Goal: Transaction & Acquisition: Purchase product/service

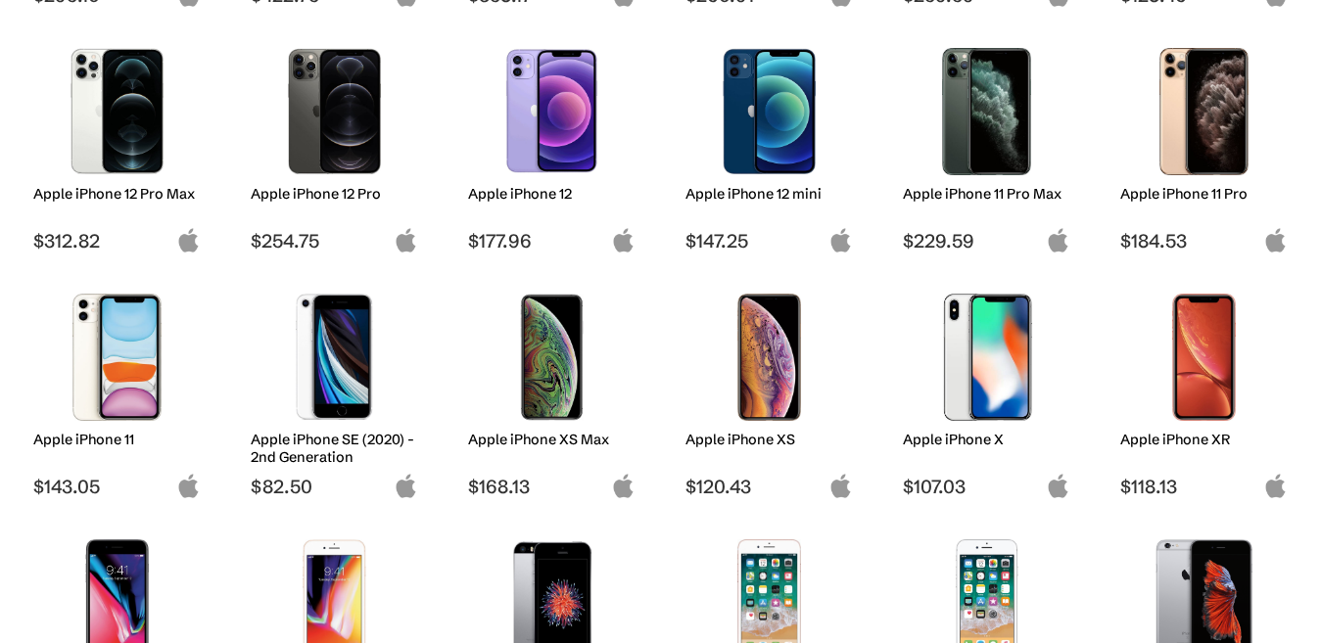
scroll to position [979, 0]
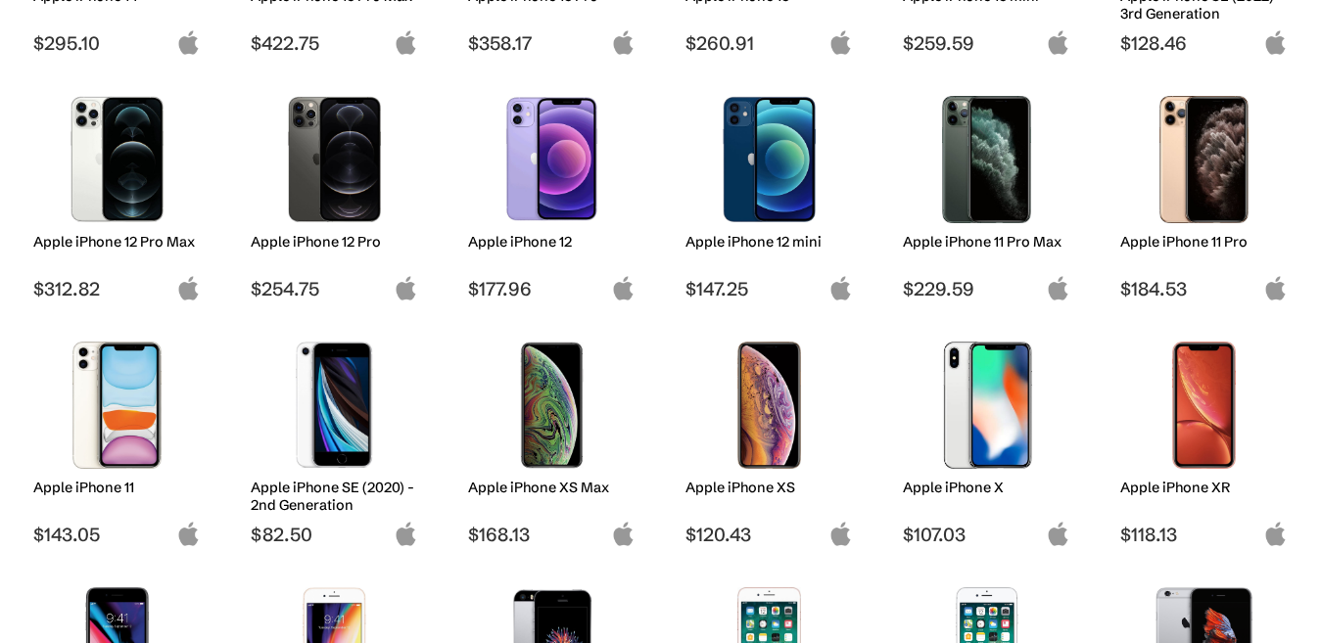
click at [349, 190] on img at bounding box center [334, 159] width 138 height 127
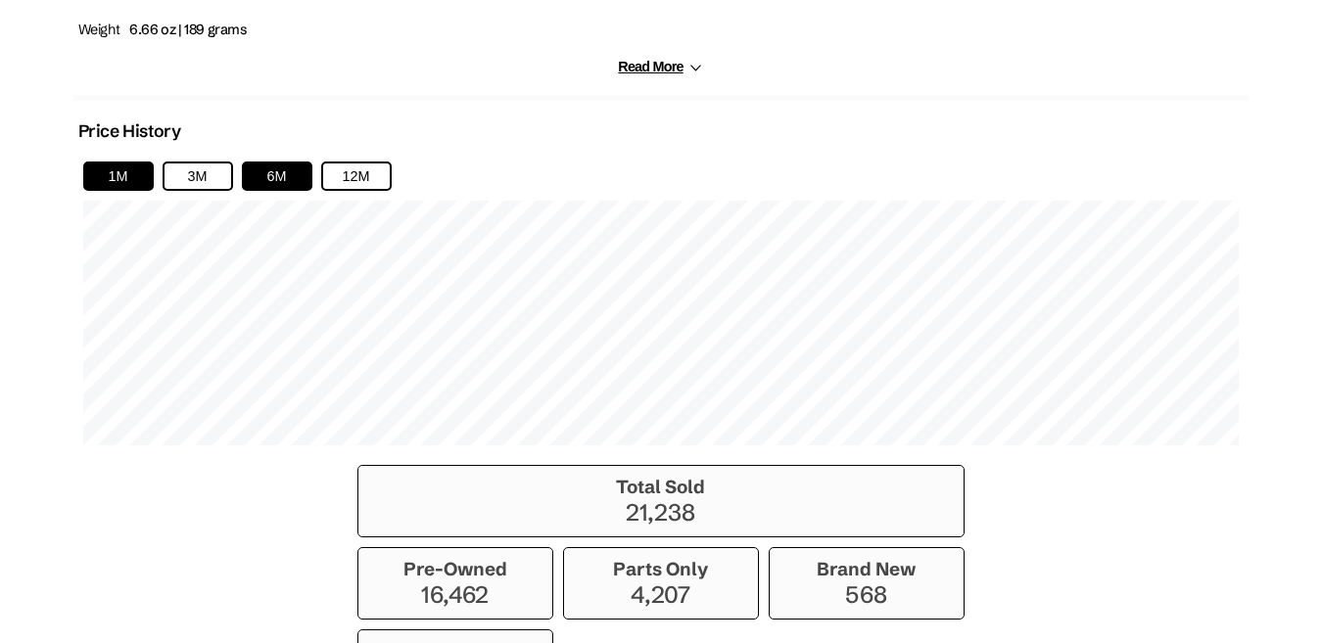
click at [121, 170] on button "1M" at bounding box center [118, 176] width 71 height 29
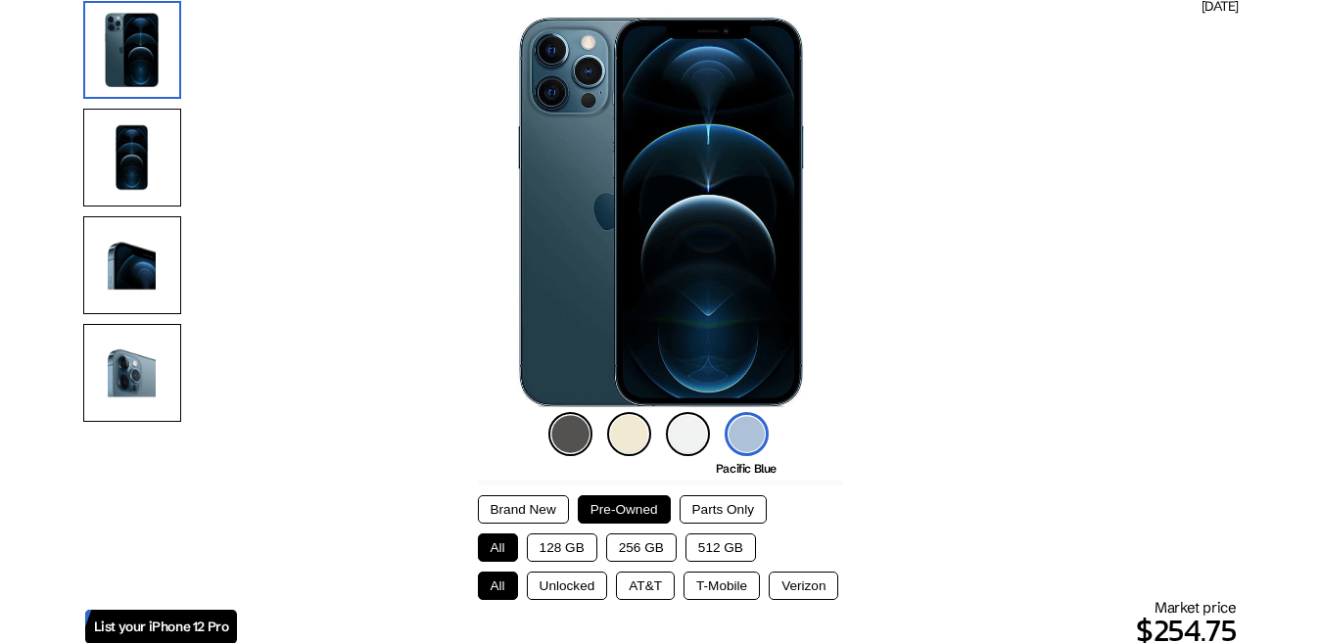
scroll to position [196, 0]
